Goal: Use online tool/utility

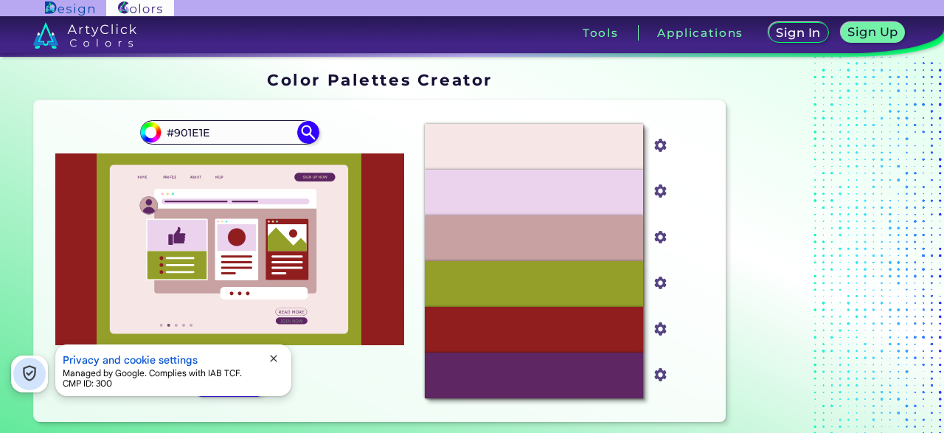
click at [277, 359] on span "close" at bounding box center [274, 358] width 12 height 12
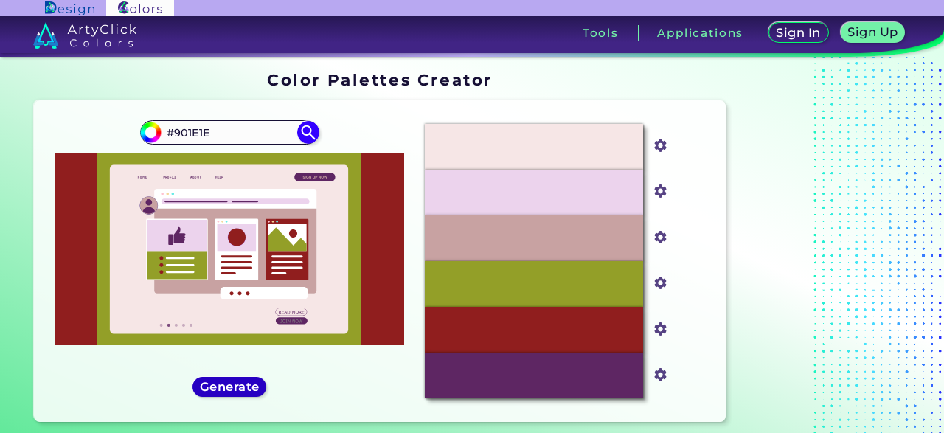
click at [206, 388] on h5 "Generate" at bounding box center [230, 386] width 54 height 11
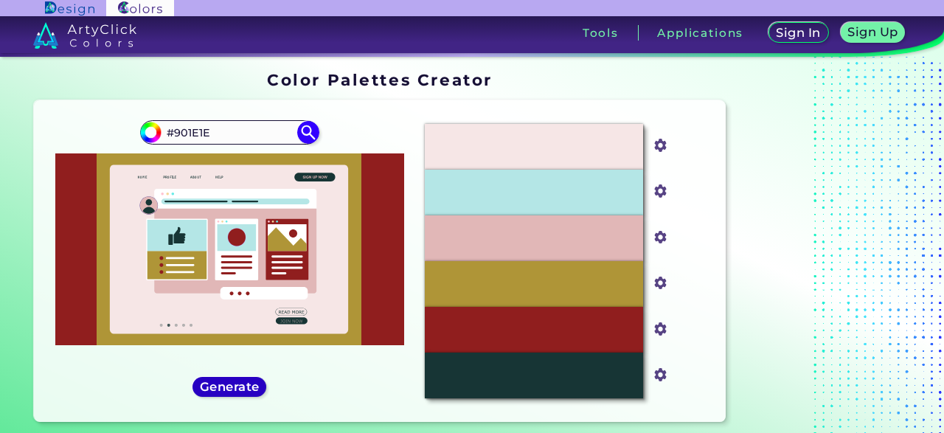
click at [206, 388] on h5 "Generate" at bounding box center [230, 386] width 54 height 11
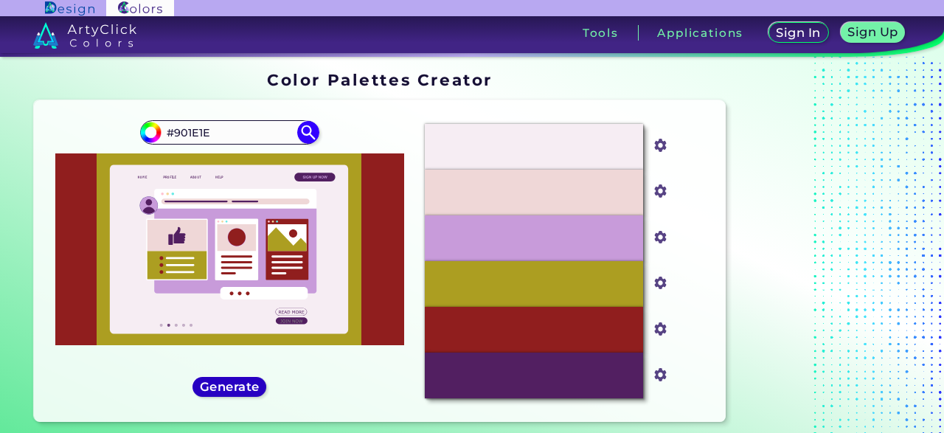
click at [209, 384] on h5 "Generate" at bounding box center [230, 386] width 54 height 11
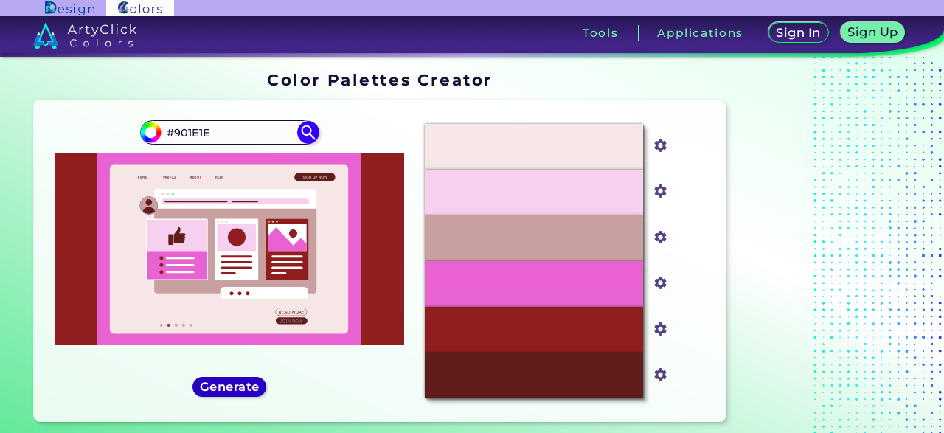
click at [212, 383] on h5 "Generate" at bounding box center [230, 386] width 54 height 11
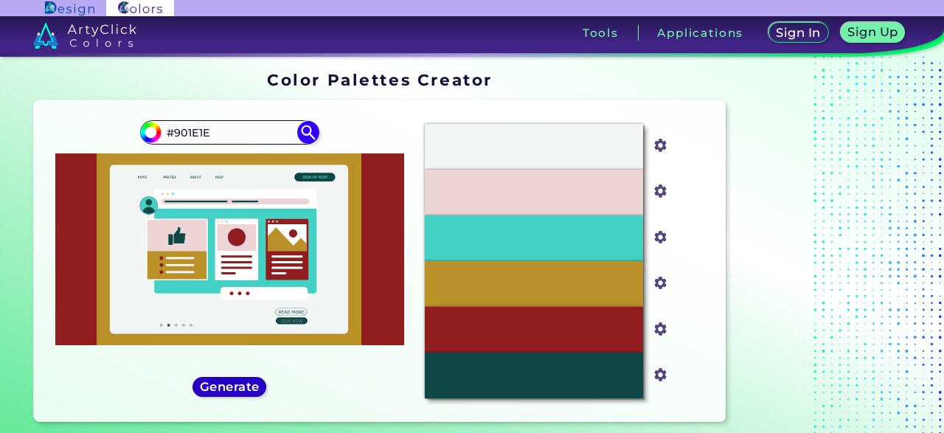
click at [212, 383] on h5 "Generate" at bounding box center [230, 386] width 54 height 11
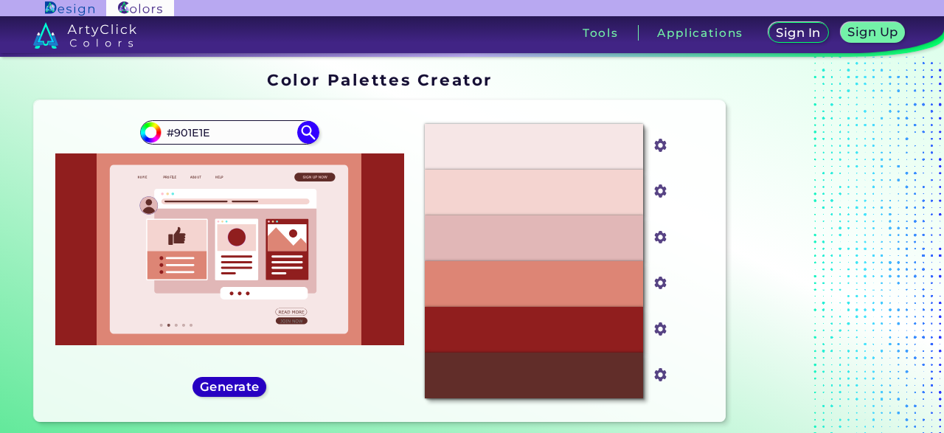
click at [212, 383] on h5 "Generate" at bounding box center [229, 386] width 55 height 11
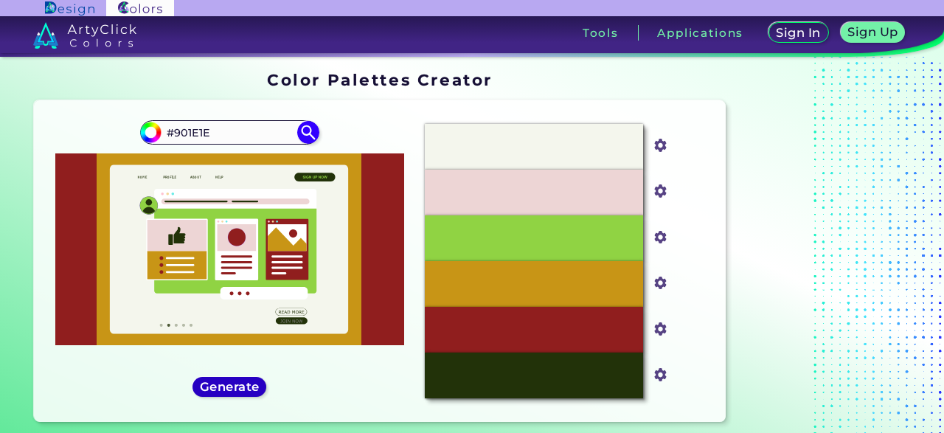
click at [211, 383] on h5 "Generate" at bounding box center [230, 386] width 54 height 11
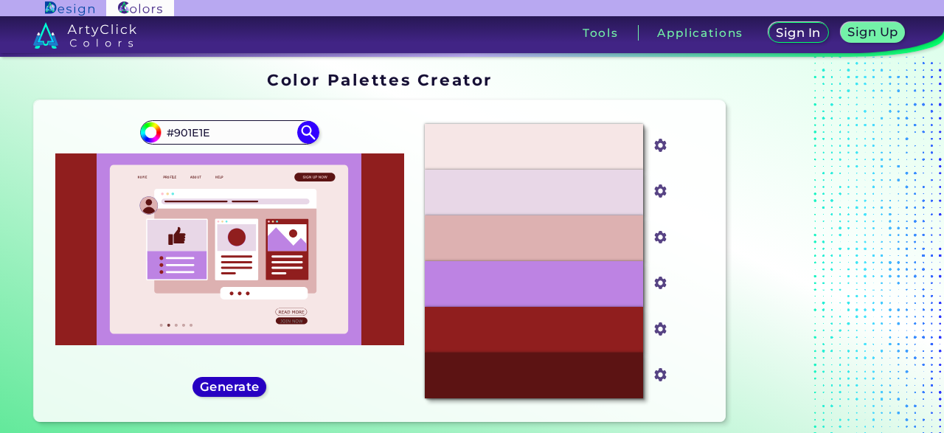
click at [244, 392] on h5 "Generate" at bounding box center [230, 386] width 54 height 11
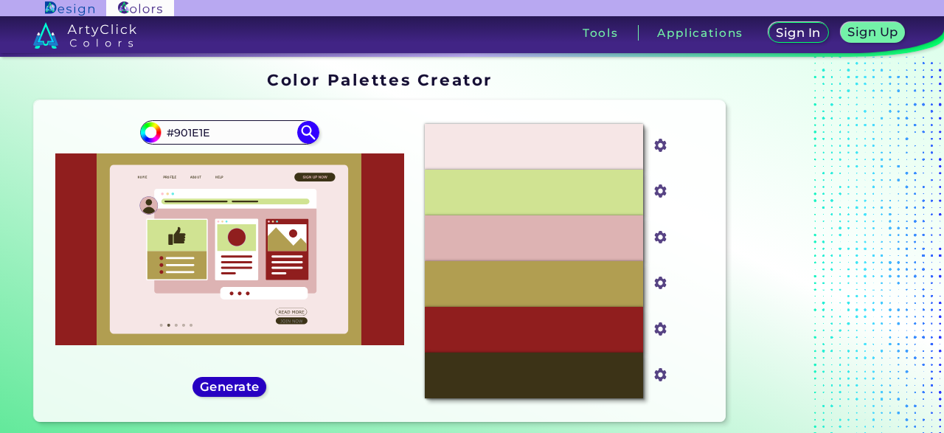
click at [244, 387] on h5 "Generate" at bounding box center [230, 386] width 54 height 11
